Goal: Task Accomplishment & Management: Manage account settings

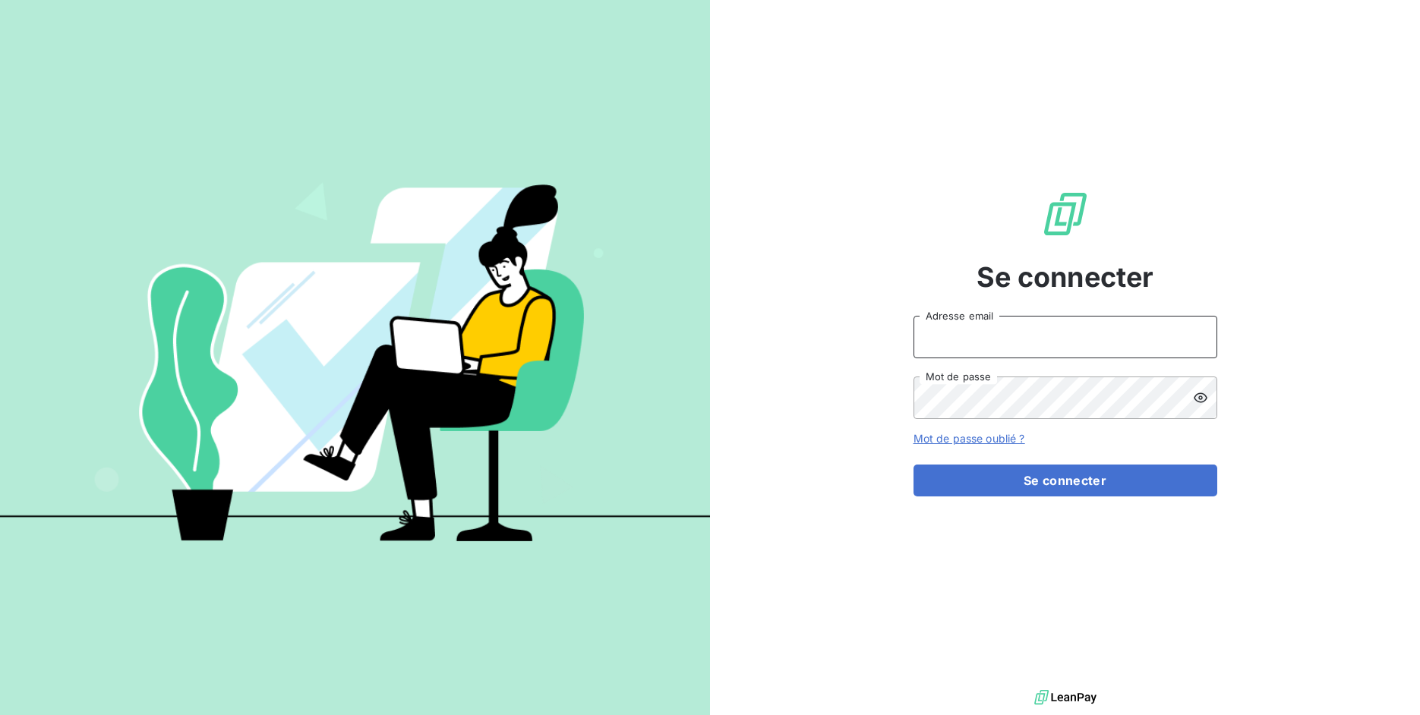
click at [986, 342] on input "Adresse email" at bounding box center [1066, 337] width 304 height 43
drag, startPoint x: 967, startPoint y: 340, endPoint x: 1034, endPoint y: 342, distance: 67.6
click at [1034, 342] on input "admin@3dcelo" at bounding box center [1066, 337] width 304 height 43
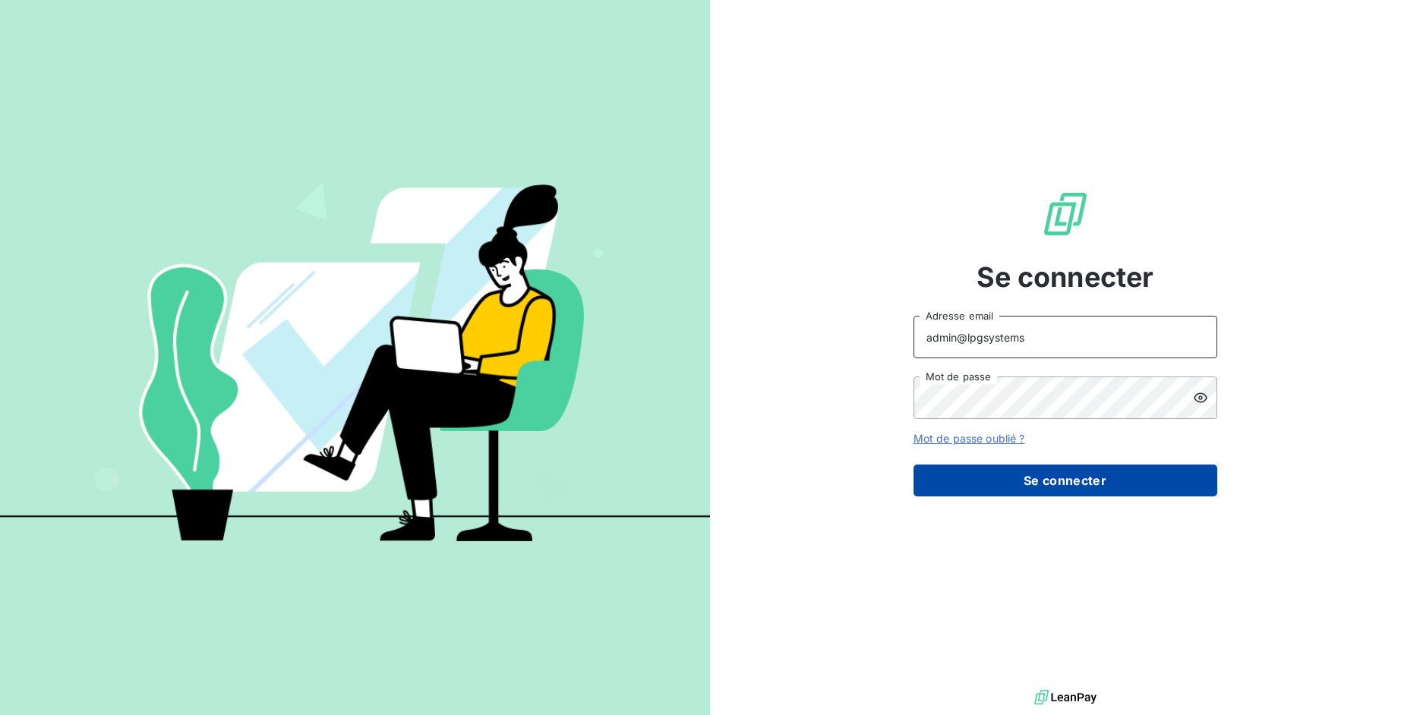
type input "admin@lpgsystems"
click at [1046, 487] on button "Se connecter" at bounding box center [1066, 481] width 304 height 32
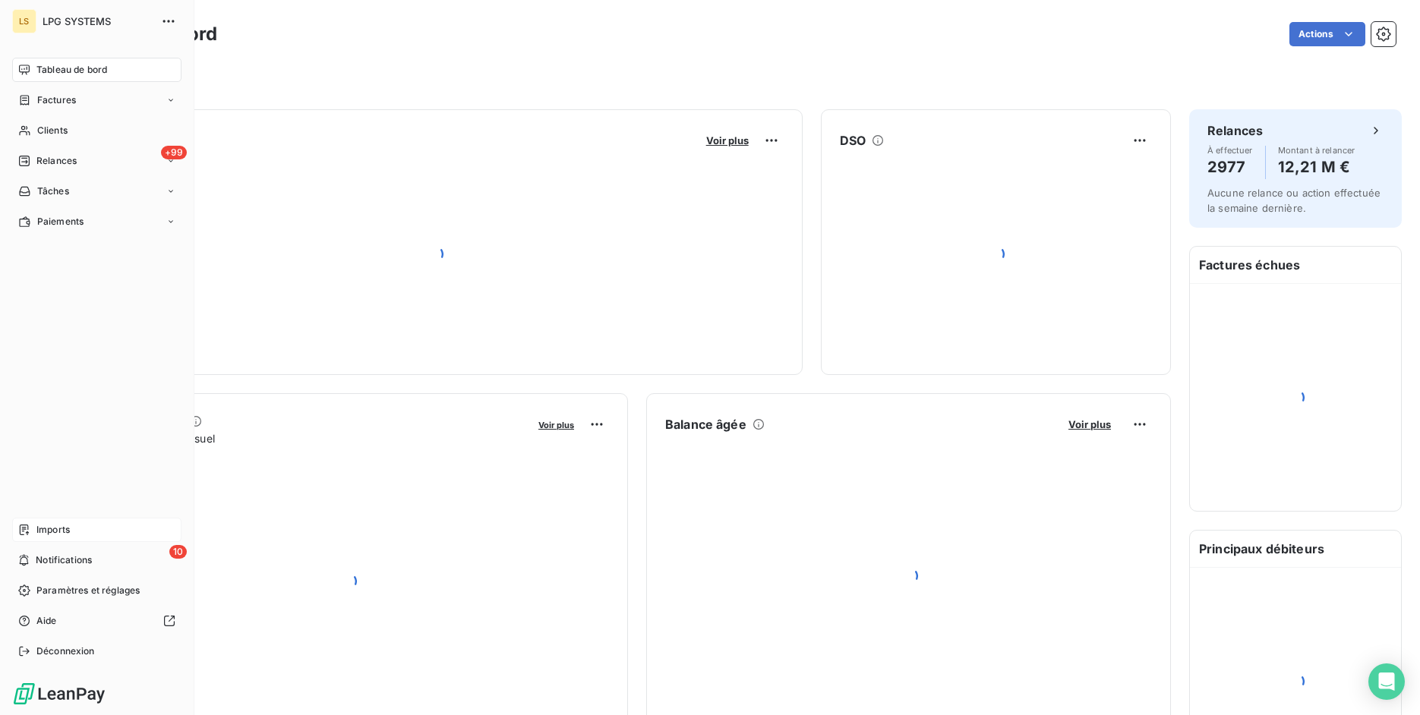
click at [14, 520] on div "Imports" at bounding box center [96, 530] width 169 height 24
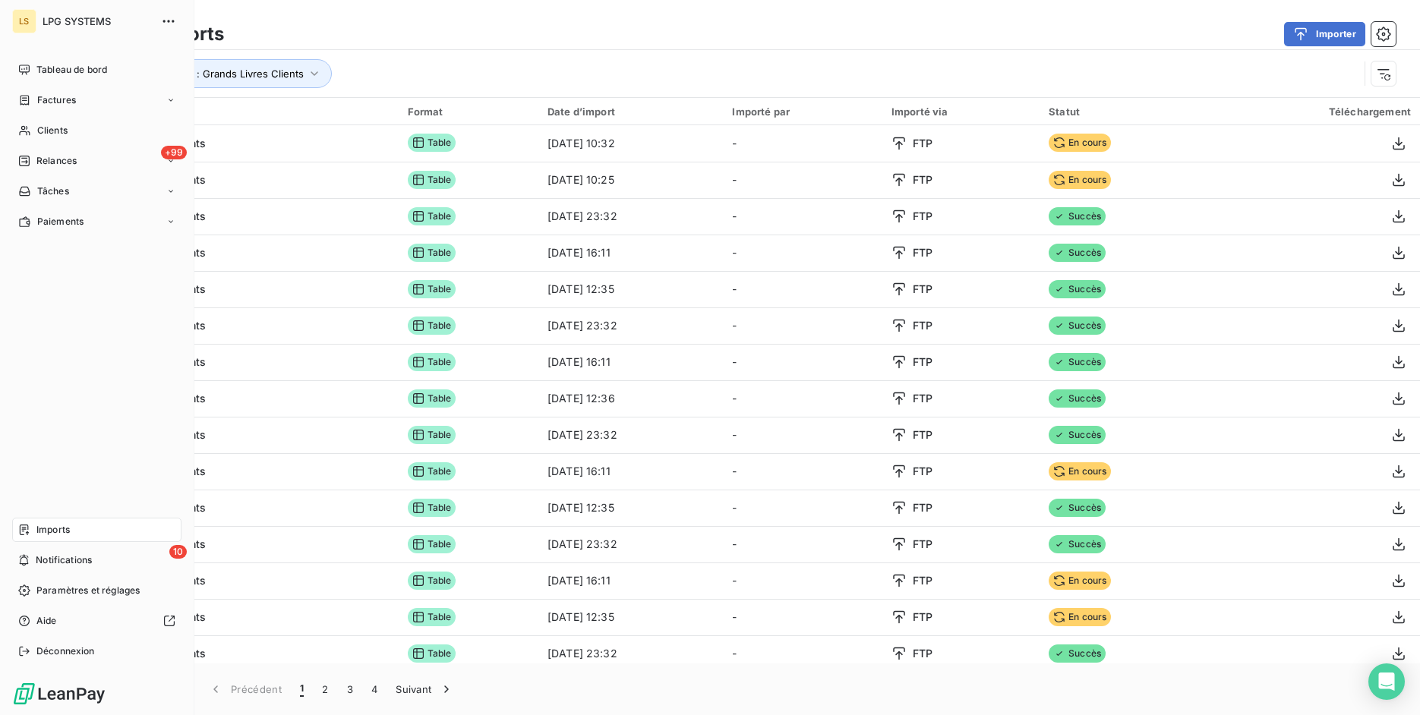
click at [39, 532] on span "Imports" at bounding box center [52, 530] width 33 height 14
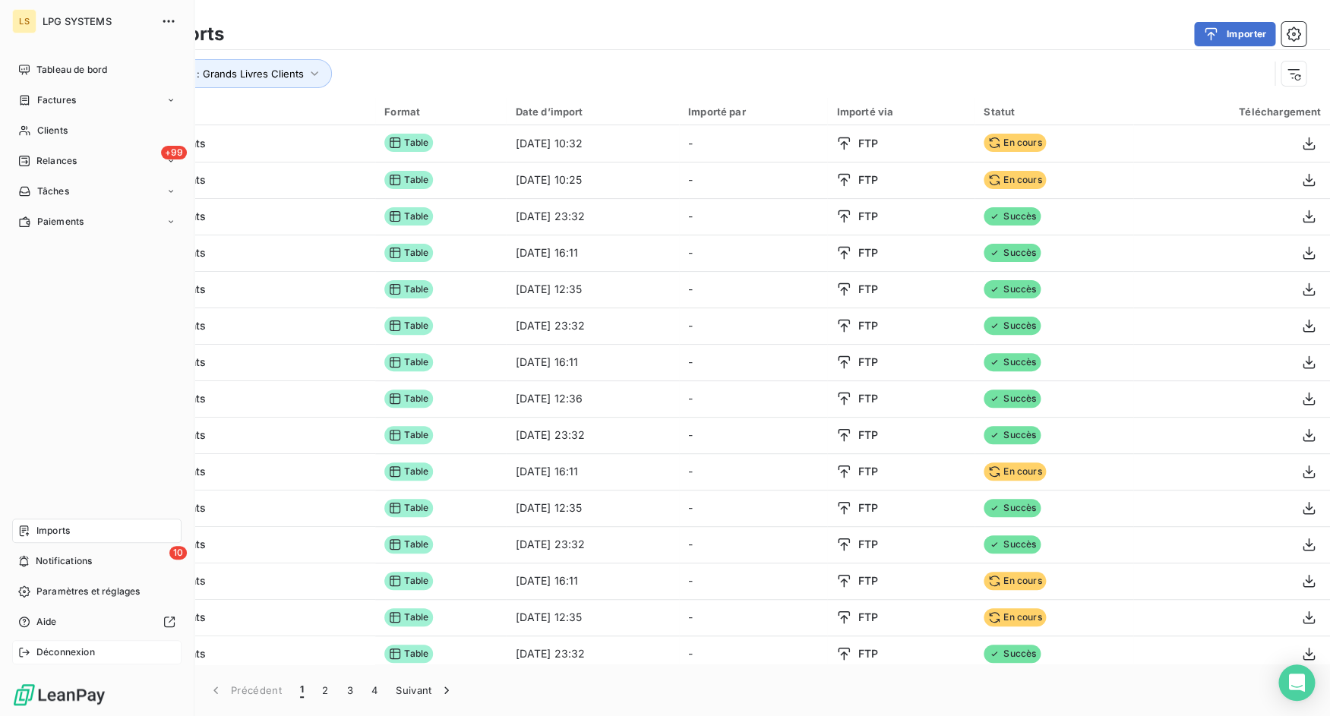
click at [24, 660] on div "Déconnexion" at bounding box center [96, 652] width 169 height 24
